Goal: Information Seeking & Learning: Learn about a topic

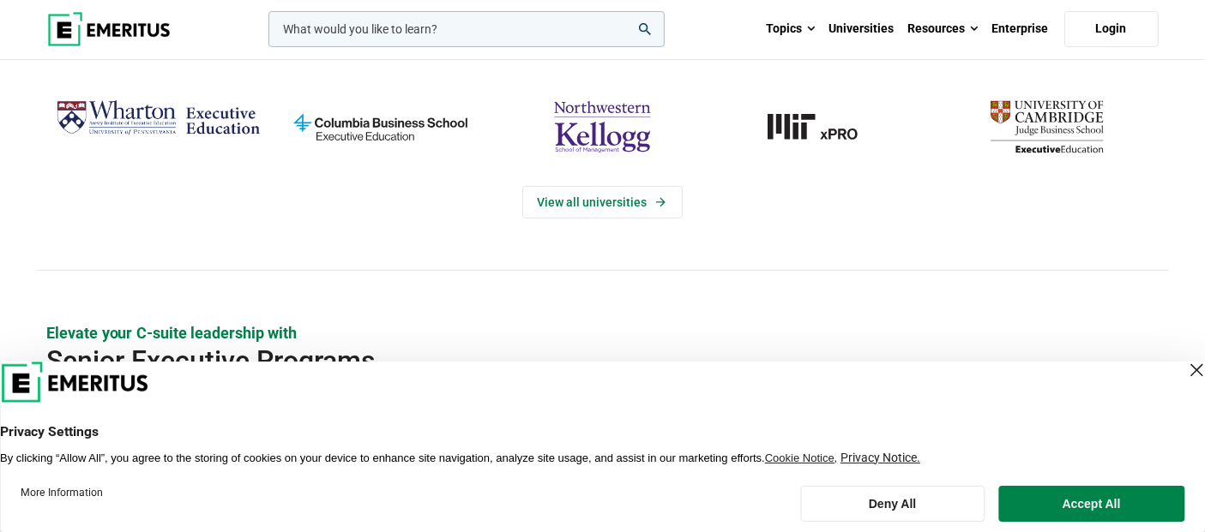
click at [1184, 373] on div "Close Layer" at bounding box center [1196, 370] width 24 height 24
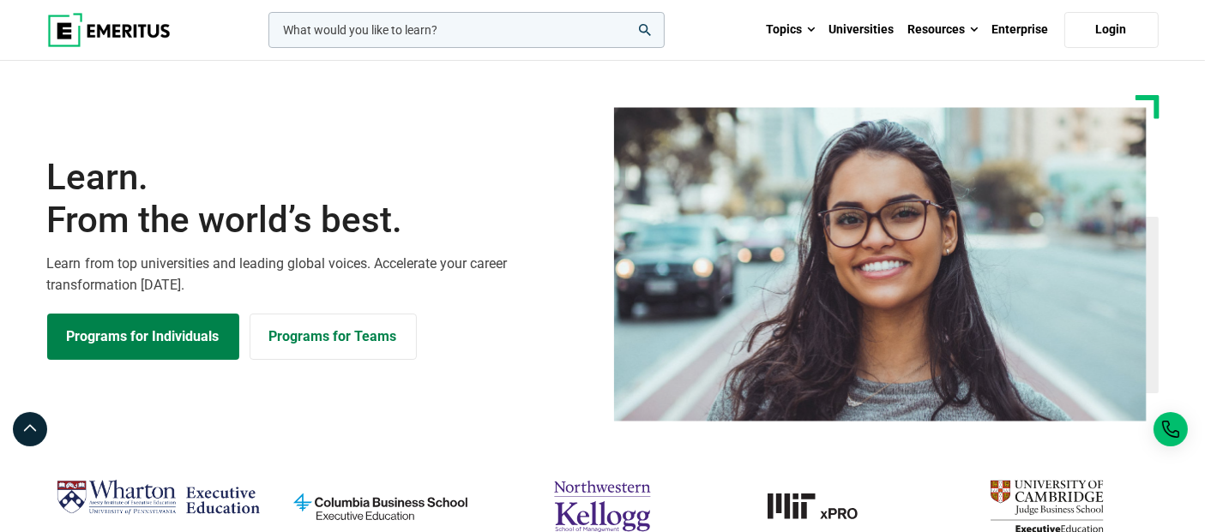
click at [440, 32] on input "woocommerce-product-search-field-0" at bounding box center [466, 30] width 396 height 36
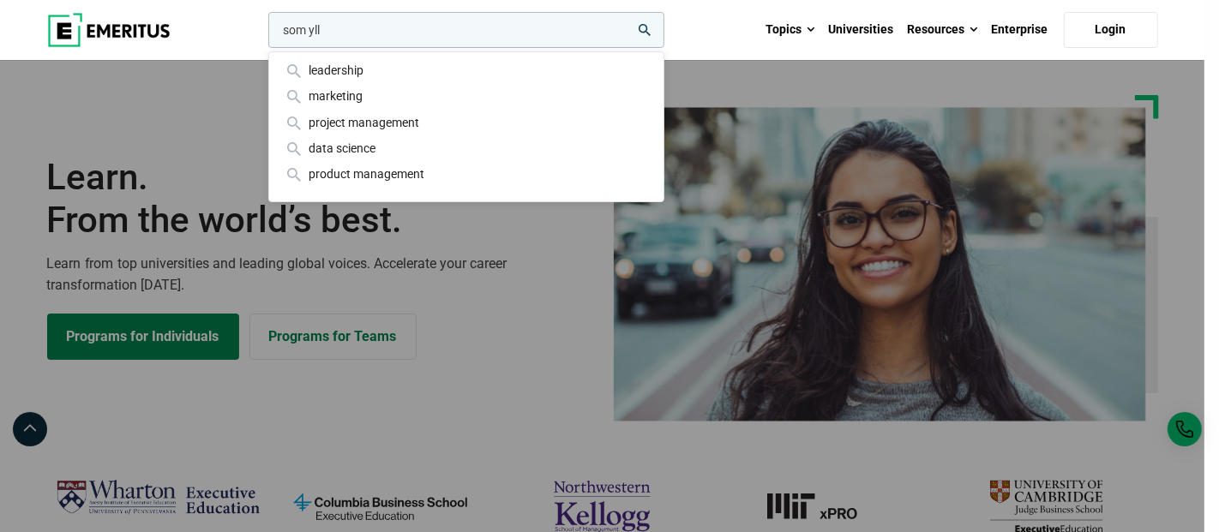
type input "som yll"
click at [265, 34] on button "search" at bounding box center [265, 34] width 0 height 0
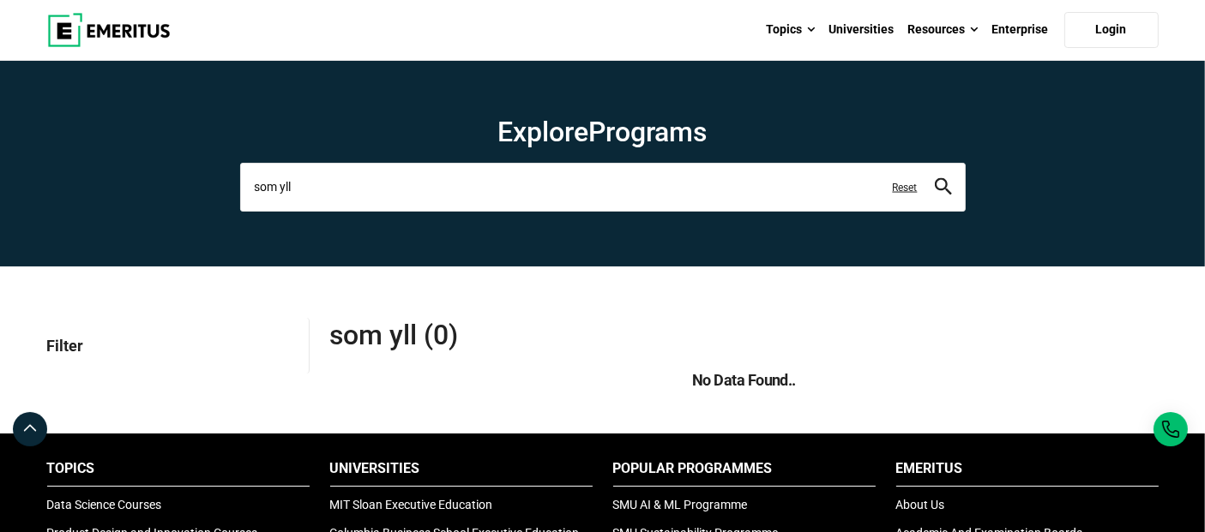
drag, startPoint x: 316, startPoint y: 186, endPoint x: 166, endPoint y: 173, distance: 150.6
click at [166, 173] on section "Explore Programs som yll leadership marketing project management data science p…" at bounding box center [602, 164] width 1205 height 206
click at [122, 23] on img at bounding box center [108, 30] width 123 height 34
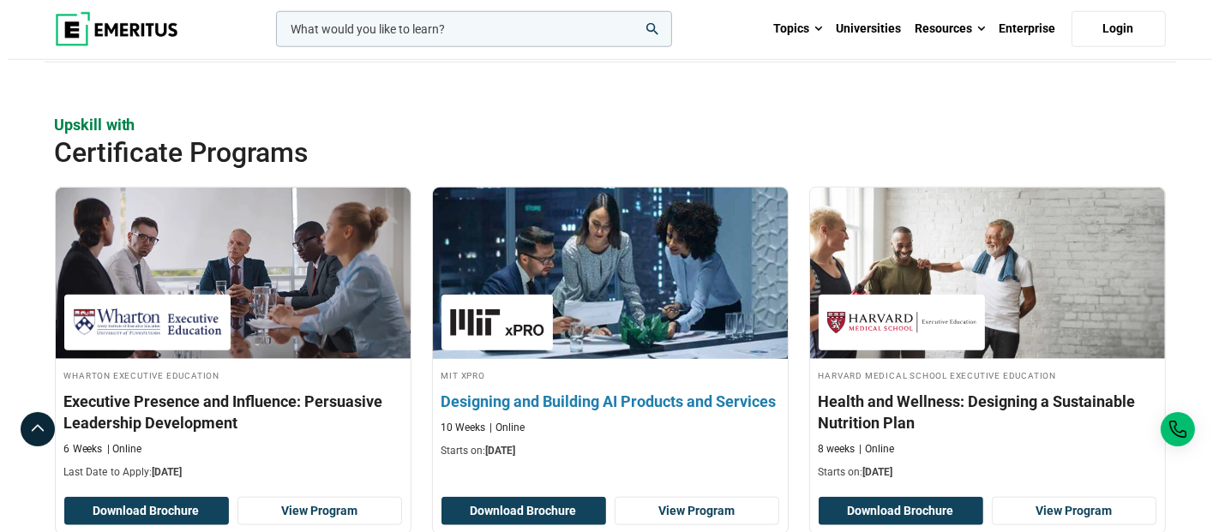
scroll to position [1713, 0]
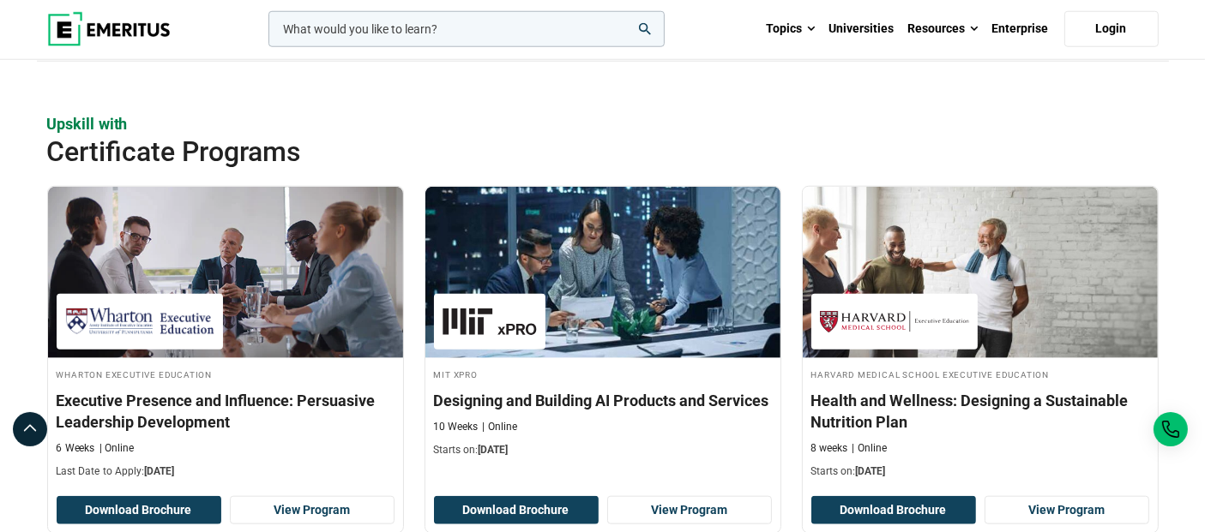
click at [404, 22] on input "woocommerce-product-search-field-0" at bounding box center [466, 29] width 396 height 36
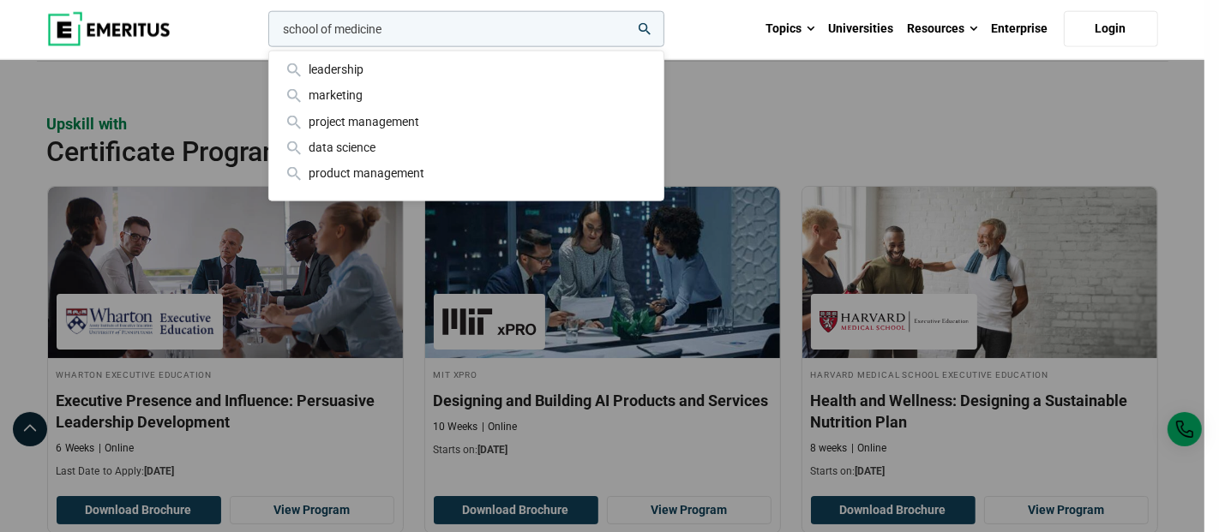
type input "school of medicine"
click at [265, 33] on button "search" at bounding box center [265, 33] width 0 height 0
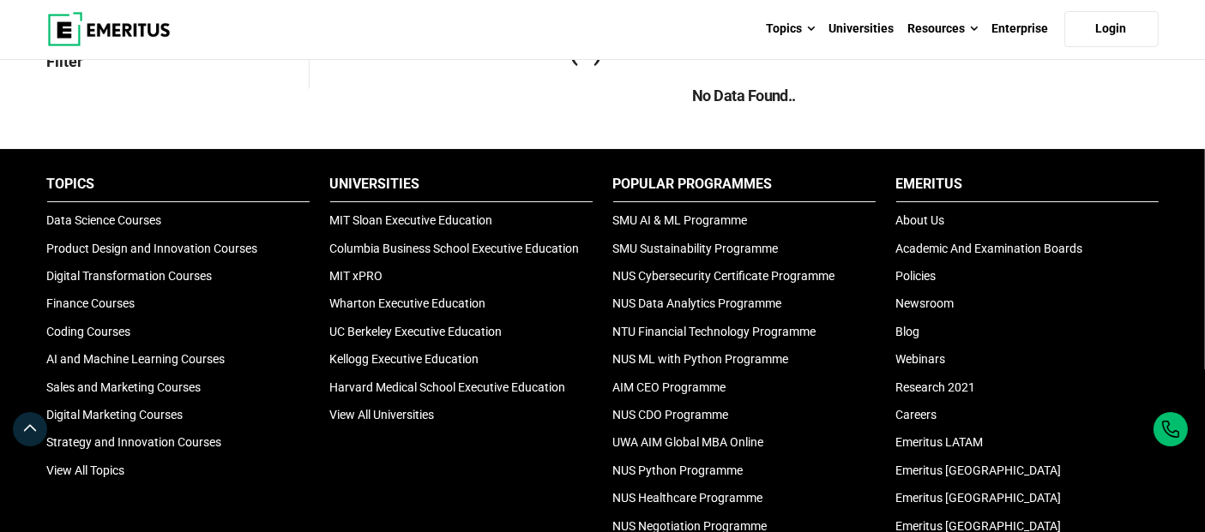
scroll to position [285, 0]
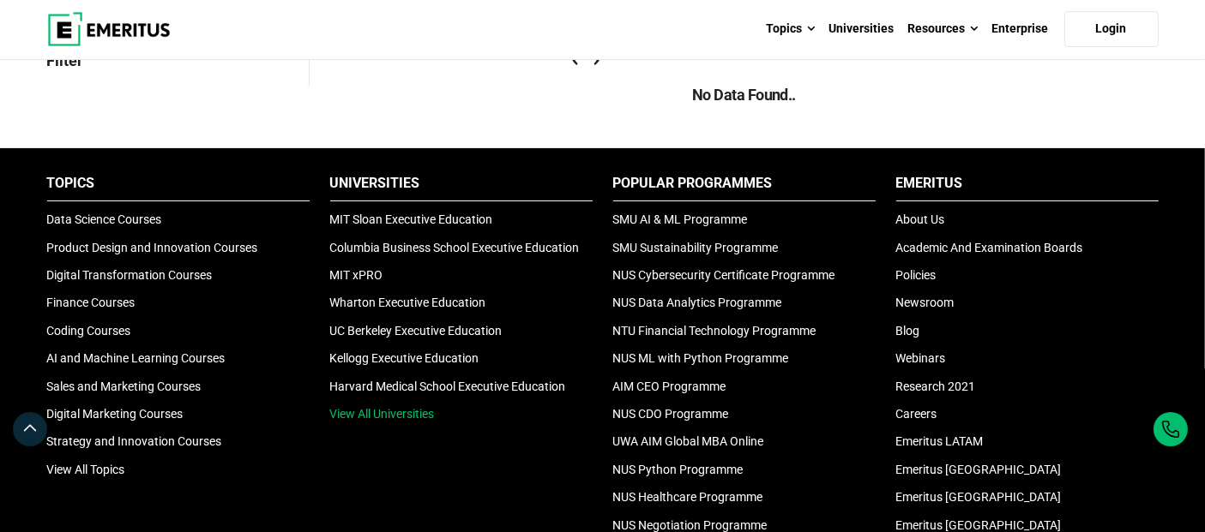
click at [377, 407] on link "View All Universities" at bounding box center [382, 414] width 105 height 14
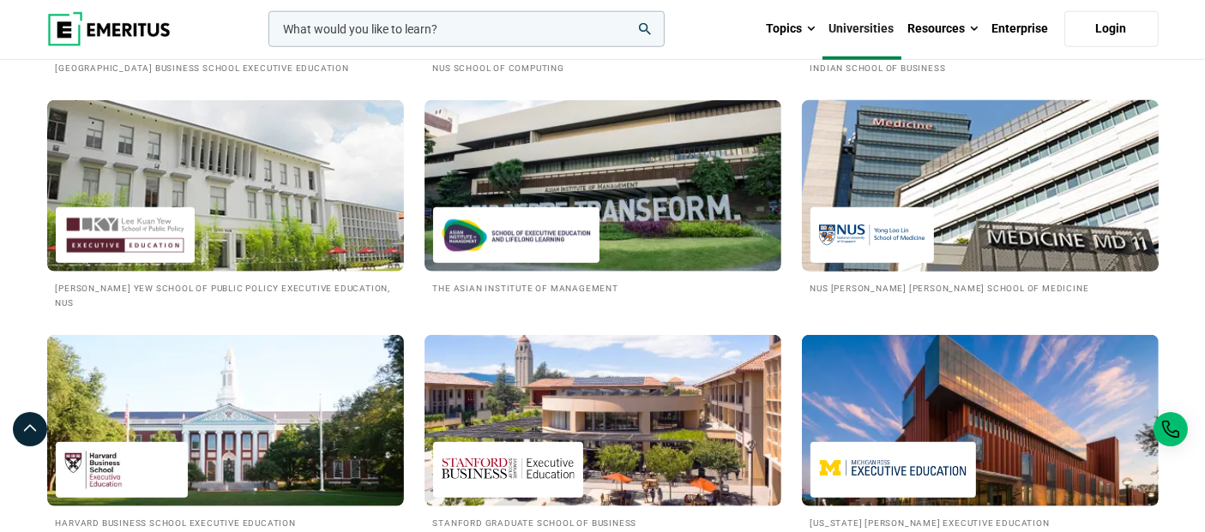
scroll to position [1809, 0]
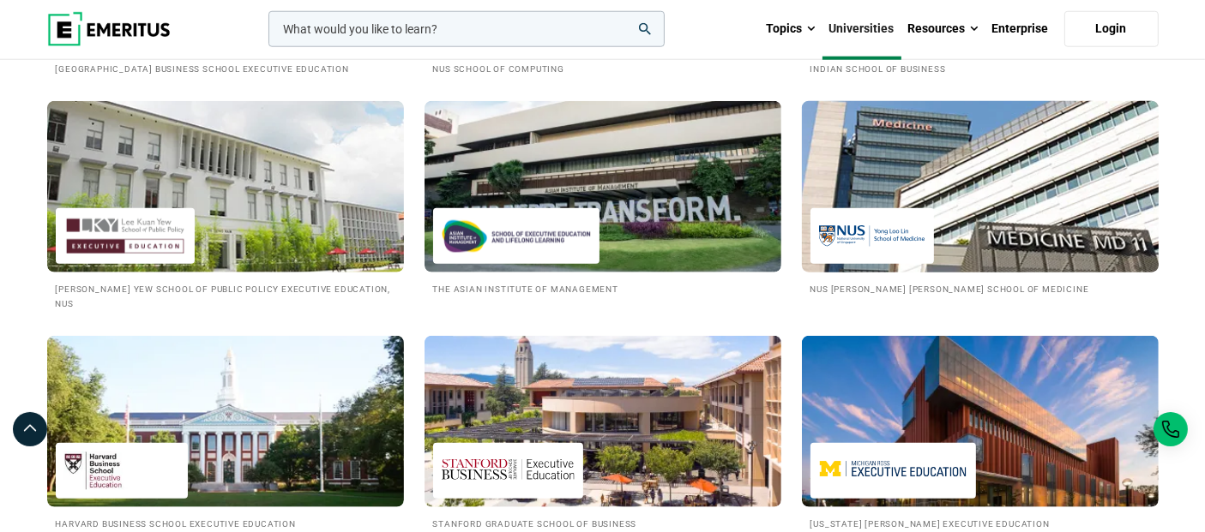
click at [942, 224] on img at bounding box center [980, 187] width 393 height 189
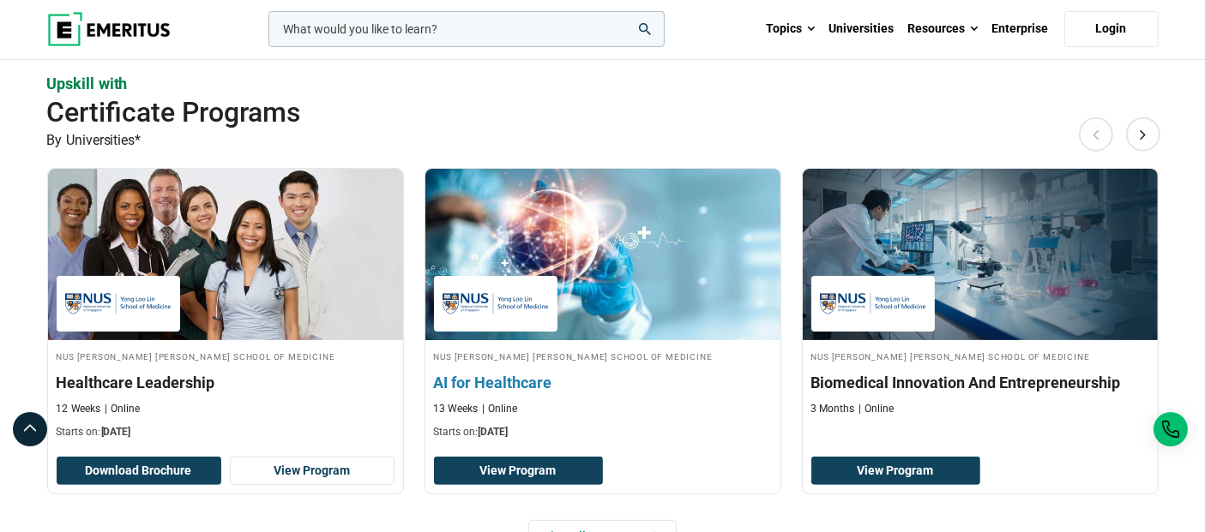
scroll to position [475, 0]
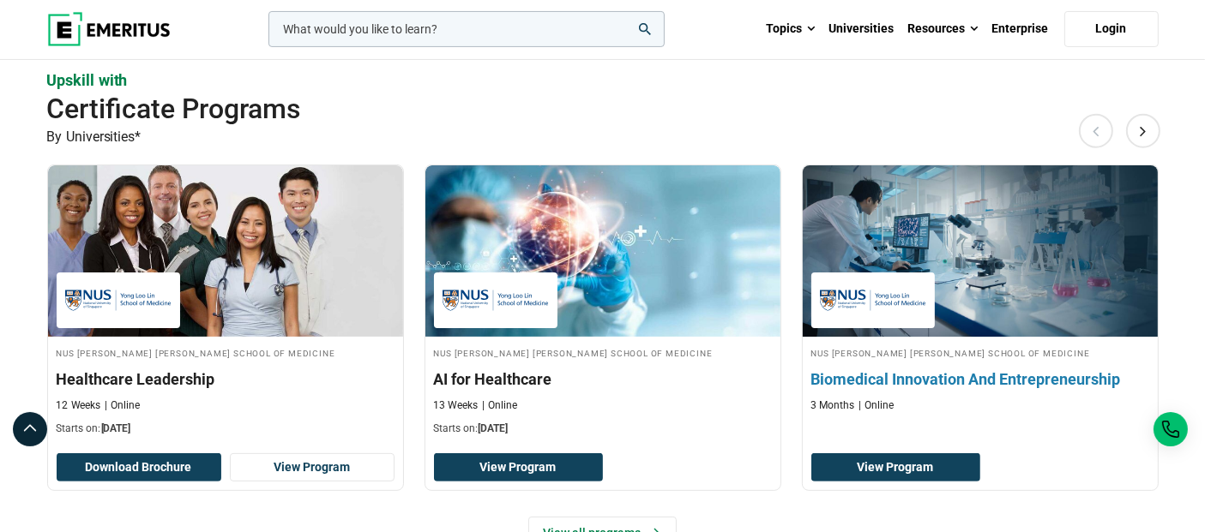
click at [886, 374] on h3 "Biomedical Innovation And Entrepreneurship" at bounding box center [980, 379] width 338 height 21
